Goal: Register for event/course

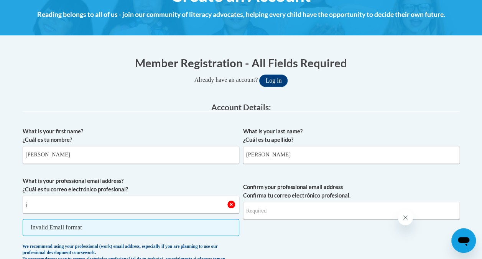
type input "JWADDELL@NWGNETS.ORG"
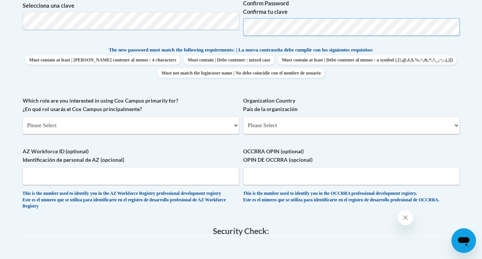
scroll to position [373, 0]
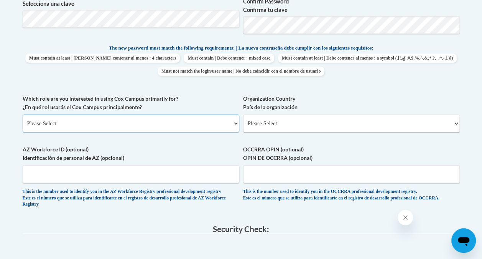
click at [93, 124] on select "Please Select College/University | Colegio/Universidad Community/Nonprofit Part…" at bounding box center [131, 123] width 217 height 18
select select "fbf2d438-af2f-41f8-98f1-81c410e29de3"
click at [23, 114] on select "Please Select College/University | Colegio/Universidad Community/Nonprofit Part…" at bounding box center [131, 123] width 217 height 18
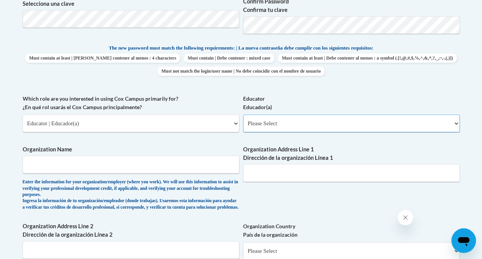
click at [271, 119] on select "Please Select Early Learning/Daycare Teacher/Family Home Care Provider | Maestr…" at bounding box center [351, 123] width 217 height 18
select select "67563ca1-16dc-4830-a7b3-94a34bed3689"
click at [243, 114] on select "Please Select Early Learning/Daycare Teacher/Family Home Care Provider | Maestr…" at bounding box center [351, 123] width 217 height 18
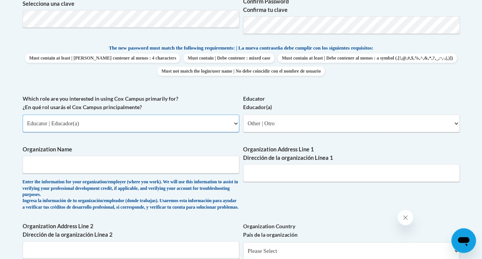
click at [111, 121] on select "Please Select College/University | Colegio/Universidad Community/Nonprofit Part…" at bounding box center [131, 123] width 217 height 18
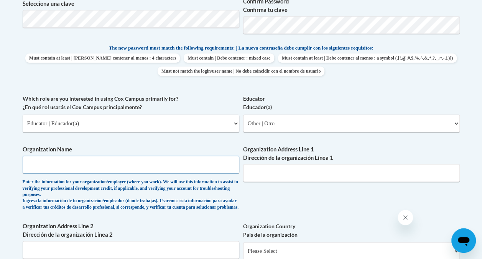
click at [126, 165] on input "Organization Name" at bounding box center [131, 164] width 217 height 18
type input "Northwest GA Resa"
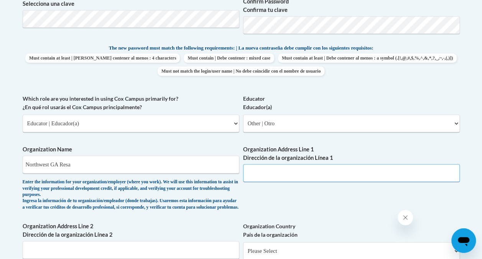
click at [292, 170] on input "Organization Address Line 1 Dirección de la organización Línea 1" at bounding box center [351, 173] width 217 height 18
click at [263, 177] on input "Organization Address Line 1 Dirección de la organización Línea 1" at bounding box center [351, 173] width 217 height 18
paste input "3167 Cedartown Hwy SE Rome, GA 30161"
type input "3167 Cedartown Hwy SE Rome, GA 30161"
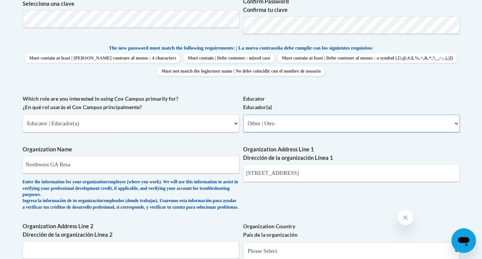
click at [358, 124] on select "Please Select Early Learning/Daycare Teacher/Family Home Care Provider | Maestr…" at bounding box center [351, 123] width 217 height 18
click at [243, 114] on select "Please Select Early Learning/Daycare Teacher/Family Home Care Provider | Maestr…" at bounding box center [351, 123] width 217 height 18
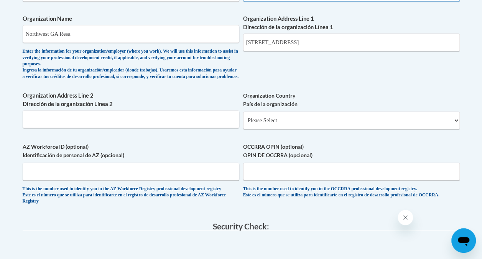
scroll to position [509, 0]
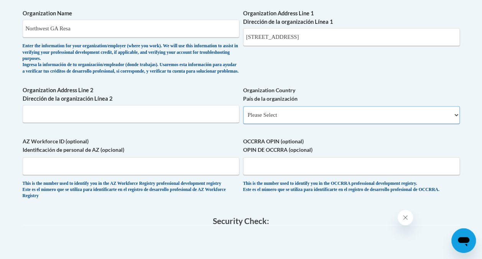
click at [279, 120] on select "Please Select United States | Estados Unidos Outside of the United States | Fue…" at bounding box center [351, 115] width 217 height 18
select select "ad49bcad-a171-4b2e-b99c-48b446064914"
click at [243, 112] on select "Please Select United States | Estados Unidos Outside of the United States | Fue…" at bounding box center [351, 115] width 217 height 18
select select
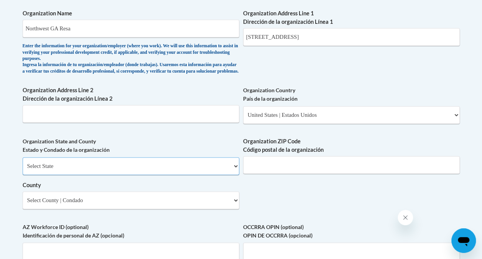
click at [109, 175] on select "Select State Alabama Alaska Arizona Arkansas California Colorado Connecticut De…" at bounding box center [131, 166] width 217 height 18
select select "Georgia"
click at [23, 163] on select "Select State Alabama Alaska Arizona Arkansas California Colorado Connecticut De…" at bounding box center [131, 166] width 217 height 18
click at [288, 164] on input "Organization ZIP Code Código postal de la organización" at bounding box center [351, 165] width 217 height 18
type input "30161"
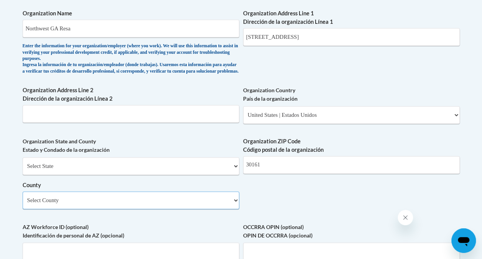
click at [227, 207] on select "Select County Appling Atkinson Bacon Baker Baldwin Banks Barrow Bartow Ben Hill…" at bounding box center [131, 200] width 217 height 18
select select "Floyd"
click at [23, 197] on select "Select County Appling Atkinson Bacon Baker Baldwin Banks Barrow Bartow Ben Hill…" at bounding box center [131, 200] width 217 height 18
click at [374, 37] on input "3167 Cedartown Hwy SE Rome, GA 30161" at bounding box center [351, 37] width 217 height 18
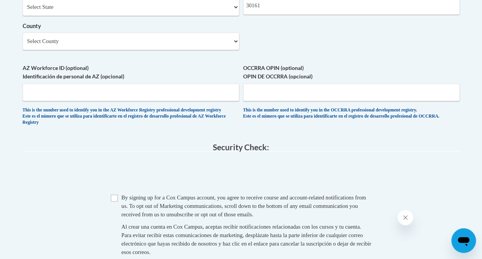
scroll to position [677, 0]
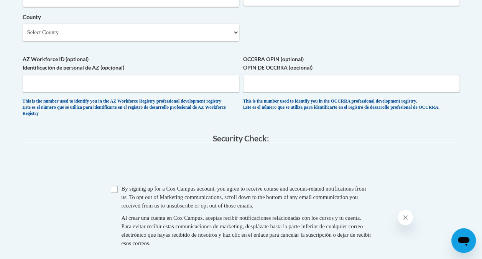
type input "3167 Cedartown Hwy SE"
click at [113, 192] on input "Checkbox" at bounding box center [114, 188] width 7 height 7
checkbox input "true"
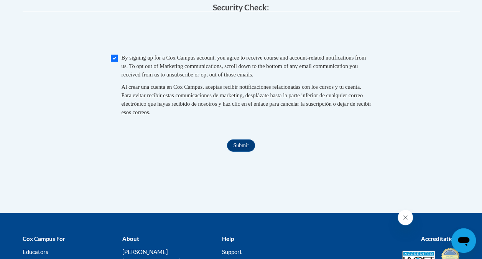
scroll to position [808, 0]
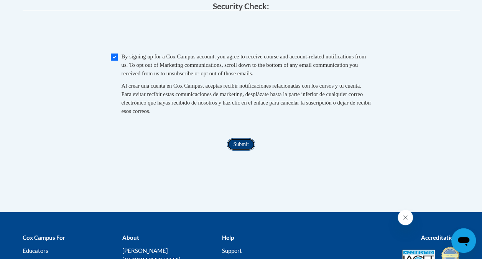
click at [240, 150] on input "Submit" at bounding box center [241, 144] width 28 height 12
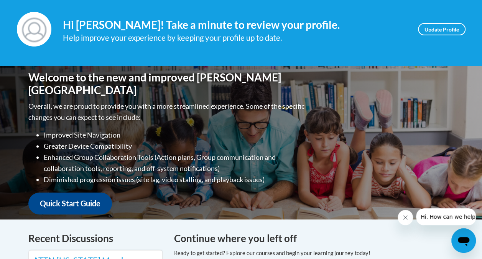
scroll to position [97, 0]
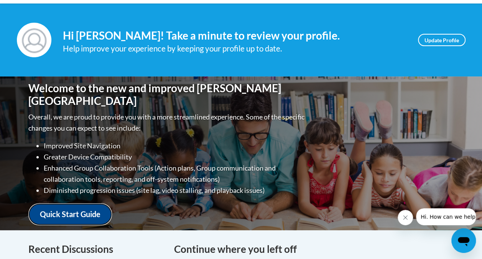
click at [74, 212] on link "Quick Start Guide" at bounding box center [70, 214] width 84 height 22
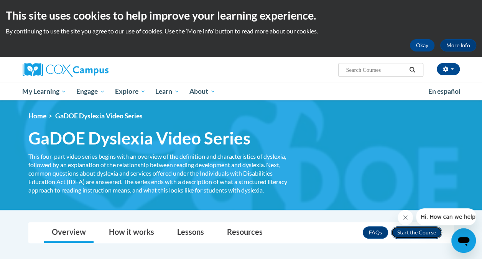
click at [417, 233] on button "Enroll" at bounding box center [417, 232] width 51 height 12
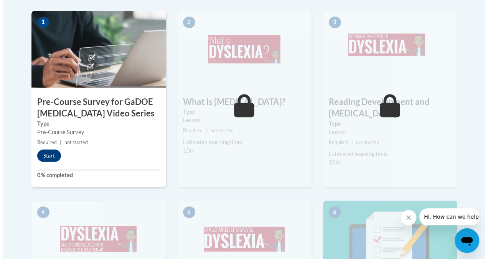
scroll to position [265, 0]
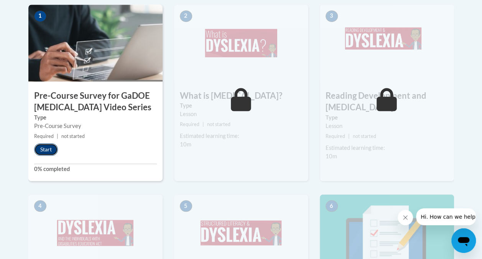
click at [51, 148] on button "Start" at bounding box center [46, 149] width 24 height 12
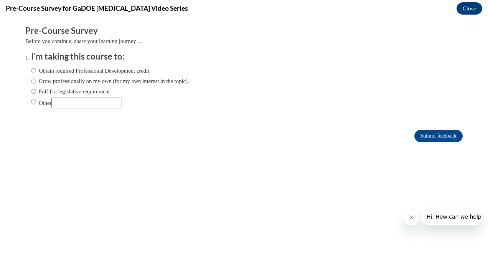
scroll to position [0, 0]
click at [73, 70] on label "Obtain required Professional Development credit." at bounding box center [91, 70] width 120 height 8
click at [36, 70] on input "Obtain required Professional Development credit." at bounding box center [33, 70] width 5 height 8
radio input "true"
click at [430, 134] on input "Submit feedback" at bounding box center [439, 136] width 48 height 12
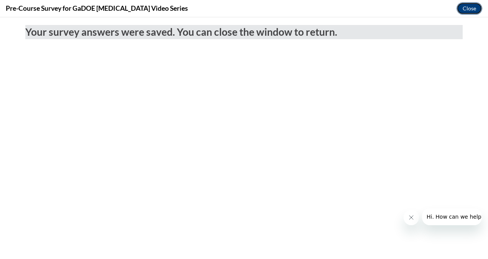
click at [470, 9] on button "Close" at bounding box center [470, 8] width 26 height 12
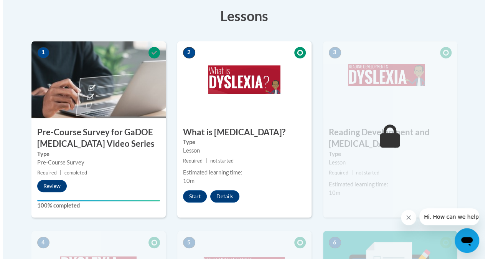
scroll to position [230, 0]
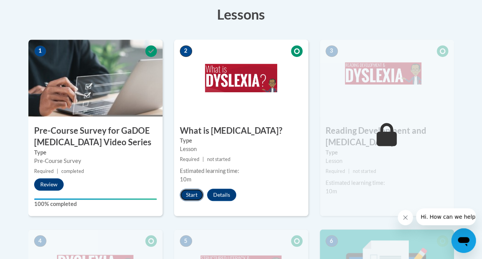
click at [193, 191] on button "Start" at bounding box center [192, 194] width 24 height 12
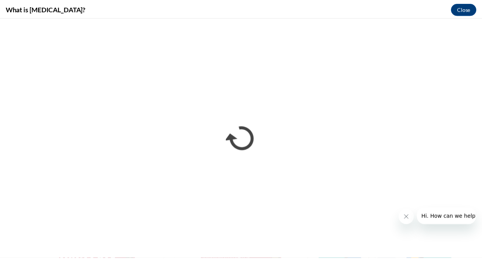
scroll to position [0, 0]
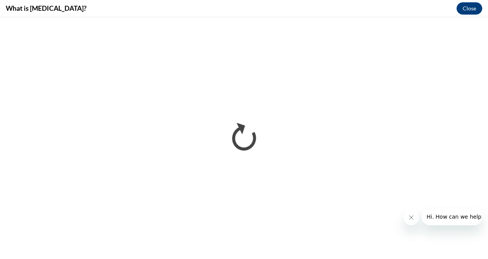
click at [410, 219] on icon "Close message from company" at bounding box center [411, 217] width 6 height 6
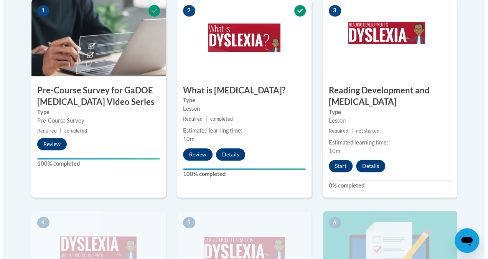
scroll to position [274, 0]
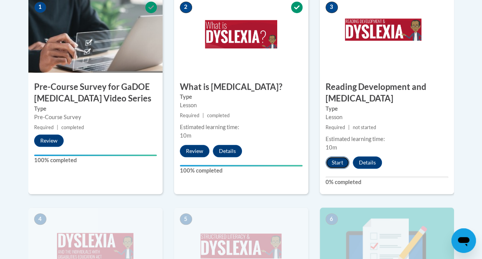
click at [337, 164] on button "Start" at bounding box center [338, 162] width 24 height 12
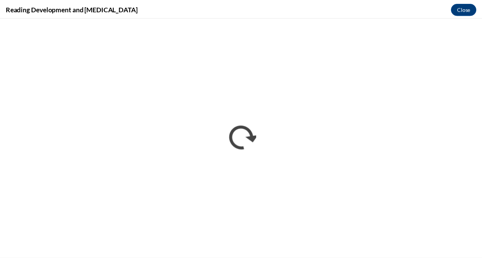
scroll to position [0, 0]
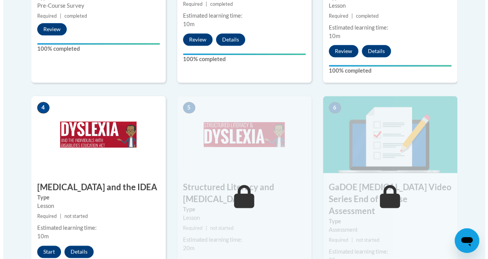
scroll to position [388, 0]
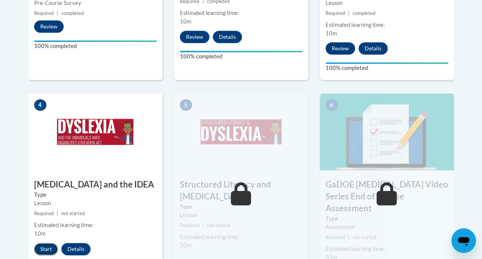
click at [43, 246] on button "Start" at bounding box center [46, 249] width 24 height 12
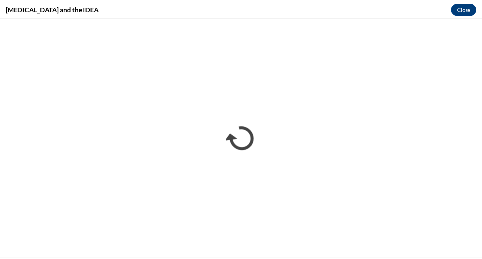
scroll to position [0, 0]
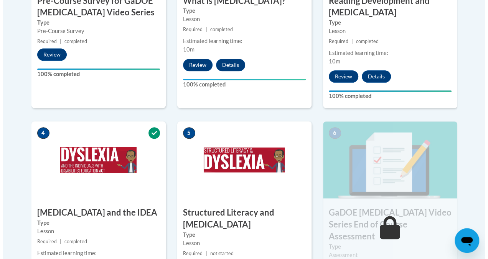
scroll to position [392, 0]
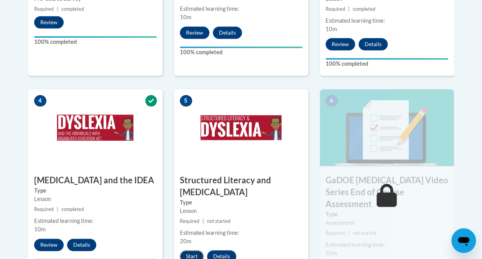
click at [192, 254] on button "Start" at bounding box center [192, 256] width 24 height 12
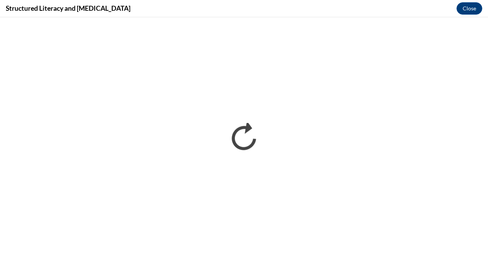
scroll to position [0, 0]
